Goal: Transaction & Acquisition: Purchase product/service

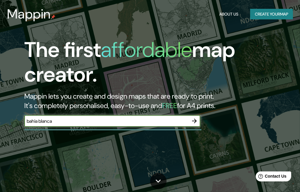
type input "bahia blanca"
click at [194, 121] on icon "button" at bounding box center [194, 120] width 7 height 7
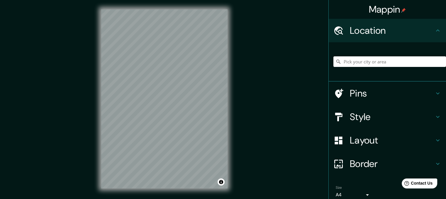
scroll to position [8, 0]
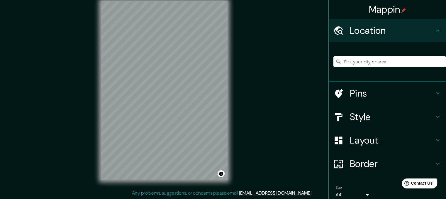
click at [170, 184] on div "© Mapbox © OpenStreetMap Improve this map" at bounding box center [164, 91] width 420 height 198
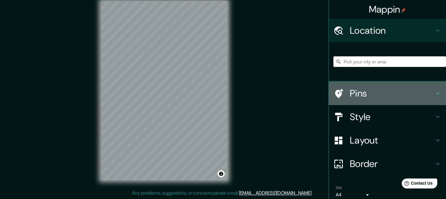
click at [300, 94] on h4 "Pins" at bounding box center [392, 93] width 84 height 12
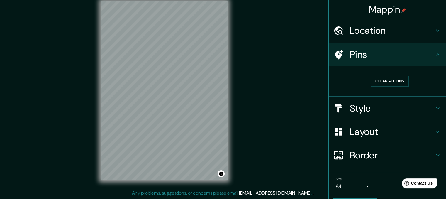
click at [300, 102] on h4 "Style" at bounding box center [392, 108] width 84 height 12
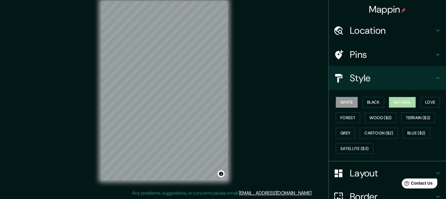
click at [300, 102] on button "Natural" at bounding box center [402, 102] width 27 height 11
click at [300, 114] on button "Forest" at bounding box center [348, 117] width 24 height 11
click at [300, 98] on button "Natural" at bounding box center [402, 102] width 27 height 11
click at [300, 130] on button "Grey" at bounding box center [345, 133] width 19 height 11
click at [300, 101] on button "Natural" at bounding box center [402, 102] width 27 height 11
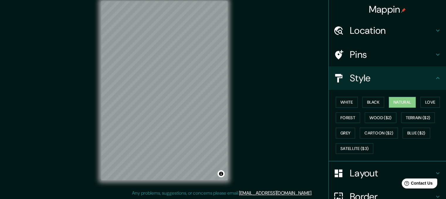
click at [300, 170] on h4 "Layout" at bounding box center [392, 173] width 84 height 12
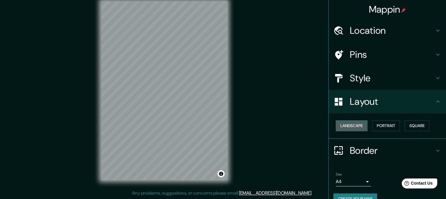
click at [300, 124] on button "Landscape" at bounding box center [352, 125] width 32 height 11
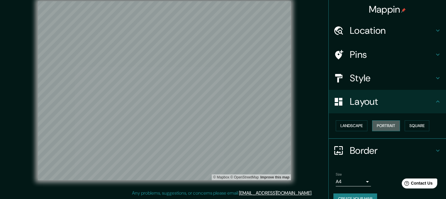
click at [300, 125] on button "Portrait" at bounding box center [386, 125] width 28 height 11
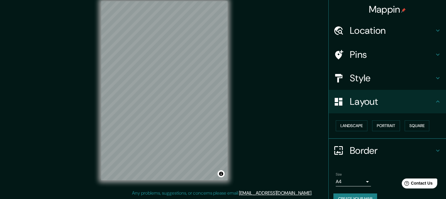
click at [300, 126] on div "Landscape [GEOGRAPHIC_DATA]" at bounding box center [389, 126] width 113 height 16
click at [300, 127] on button "Square" at bounding box center [417, 125] width 25 height 11
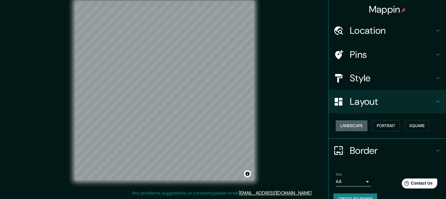
click at [300, 124] on button "Landscape" at bounding box center [352, 125] width 32 height 11
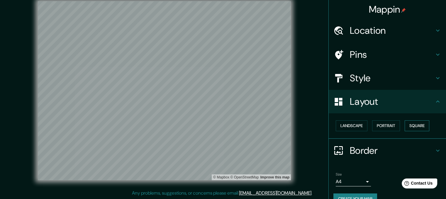
click at [300, 125] on button "Square" at bounding box center [417, 125] width 25 height 11
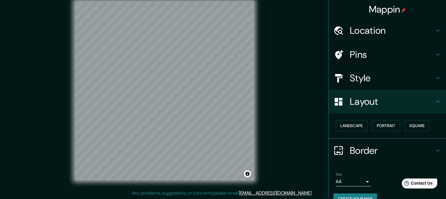
click at [300, 146] on h4 "Border" at bounding box center [392, 151] width 84 height 12
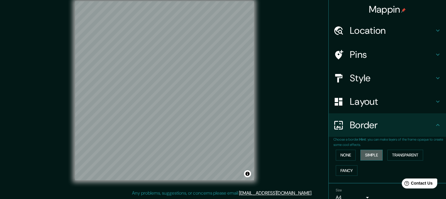
click at [300, 155] on button "Simple" at bounding box center [371, 155] width 22 height 11
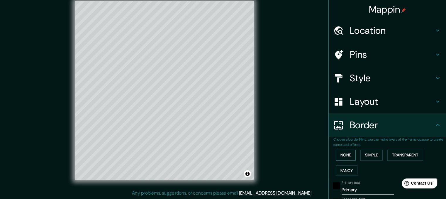
click at [300, 155] on button "None" at bounding box center [346, 155] width 20 height 11
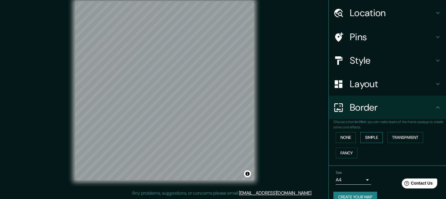
scroll to position [28, 0]
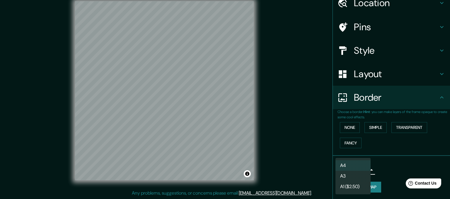
click at [300, 170] on body "Mappin Location Pins Style Layout Border Choose a border. Hint : you can make l…" at bounding box center [225, 91] width 450 height 199
click at [300, 165] on li "A4" at bounding box center [353, 165] width 35 height 11
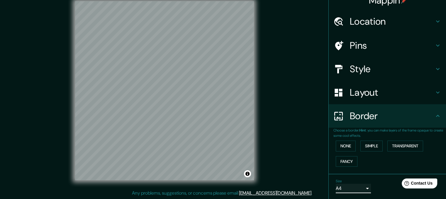
scroll to position [0, 0]
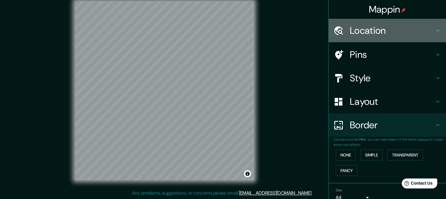
click at [300, 33] on h4 "Location" at bounding box center [392, 31] width 84 height 12
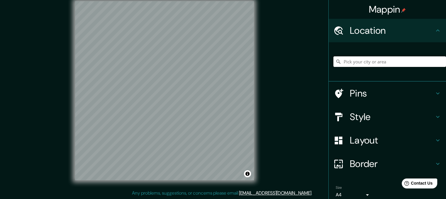
click at [300, 62] on input "Pick your city or area" at bounding box center [389, 61] width 113 height 11
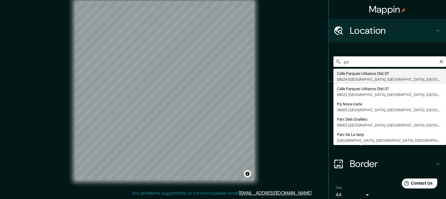
type input "p"
type input "c"
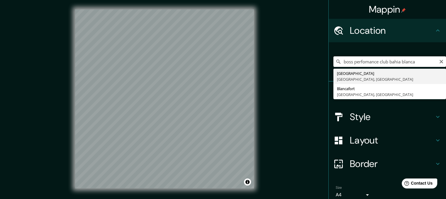
type input "[GEOGRAPHIC_DATA], [GEOGRAPHIC_DATA], [GEOGRAPHIC_DATA]"
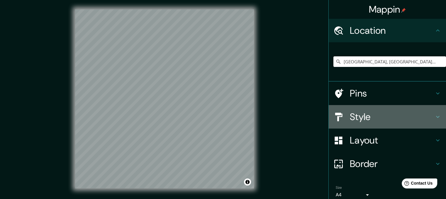
click at [300, 116] on h4 "Style" at bounding box center [392, 117] width 84 height 12
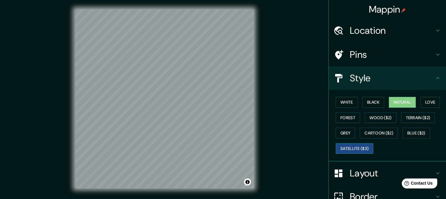
click at [300, 145] on button "Satellite ($3)" at bounding box center [355, 148] width 38 height 11
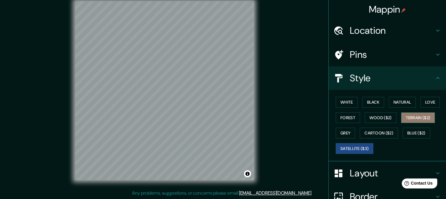
click at [300, 118] on button "Terrain ($2)" at bounding box center [418, 117] width 34 height 11
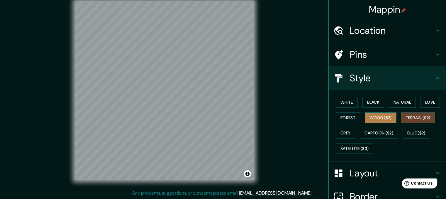
click at [300, 116] on button "Wood ($2)" at bounding box center [381, 117] width 32 height 11
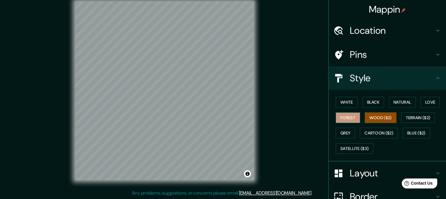
click at [300, 116] on button "Forest" at bounding box center [348, 117] width 24 height 11
drag, startPoint x: 339, startPoint y: 115, endPoint x: 330, endPoint y: 101, distance: 16.9
click at [300, 101] on div "White Black Natural Love Forest Wood ($2) Terrain ($2) Grey Cartoon ($2) Blue (…" at bounding box center [389, 125] width 113 height 62
click at [300, 101] on button "White" at bounding box center [347, 102] width 22 height 11
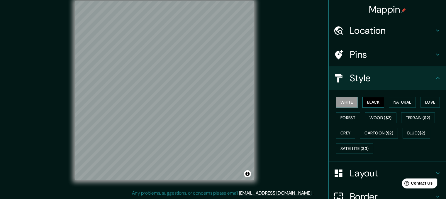
click at [300, 100] on button "Black" at bounding box center [373, 102] width 22 height 11
click at [300, 101] on button "Natural" at bounding box center [402, 102] width 27 height 11
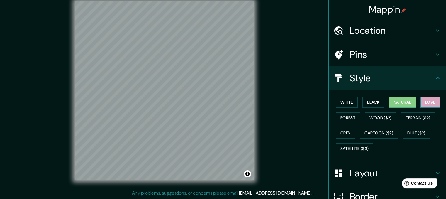
click at [300, 101] on button "Love" at bounding box center [429, 102] width 19 height 11
click at [300, 100] on button "Natural" at bounding box center [402, 102] width 27 height 11
click at [300, 115] on button "Forest" at bounding box center [348, 117] width 24 height 11
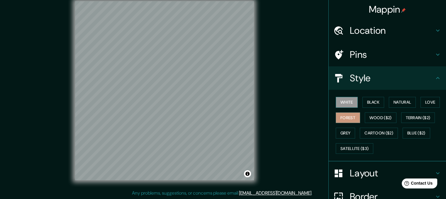
click at [300, 101] on button "White" at bounding box center [347, 102] width 22 height 11
click at [300, 100] on button "Natural" at bounding box center [402, 102] width 27 height 11
click at [300, 103] on button "White" at bounding box center [347, 102] width 22 height 11
click at [300, 102] on div "White Black Natural Love Forest Wood ($2) Terrain ($2) Grey Cartoon ($2) Blue (…" at bounding box center [389, 125] width 113 height 62
click at [300, 115] on button "Forest" at bounding box center [348, 117] width 24 height 11
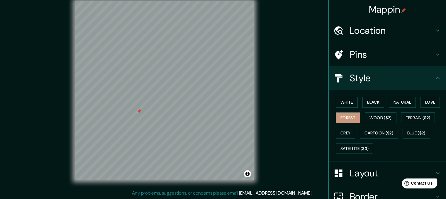
click at [138, 109] on div at bounding box center [139, 111] width 5 height 5
click at [156, 54] on div at bounding box center [156, 55] width 5 height 5
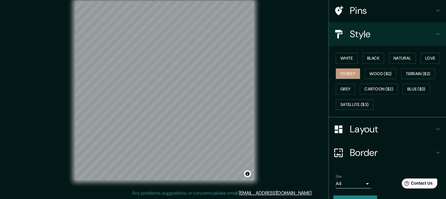
scroll to position [57, 0]
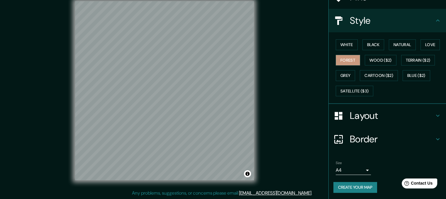
click at [300, 185] on button "Create your map" at bounding box center [355, 187] width 44 height 11
click at [300, 187] on button "Create your map" at bounding box center [355, 187] width 44 height 11
click at [300, 186] on button "Create your map" at bounding box center [355, 187] width 44 height 11
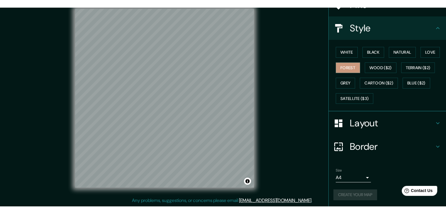
scroll to position [42, 0]
